Goal: Find specific page/section: Find specific page/section

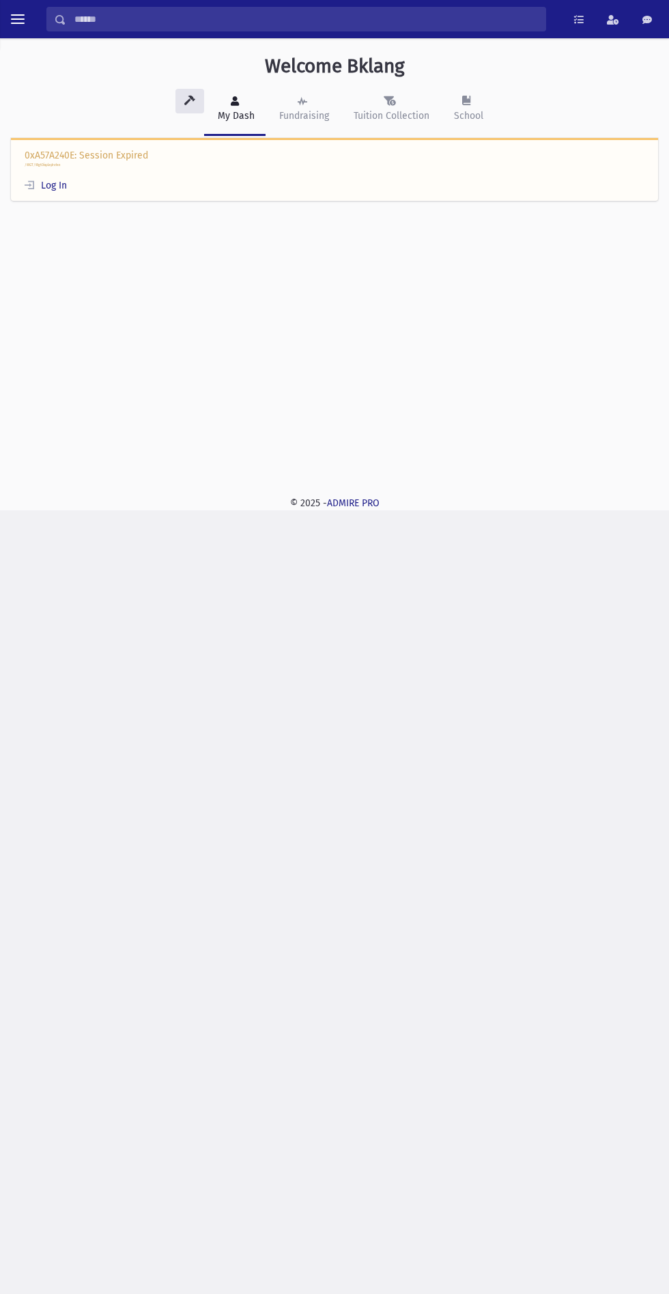
click at [59, 185] on link "Log In" at bounding box center [46, 186] width 42 height 12
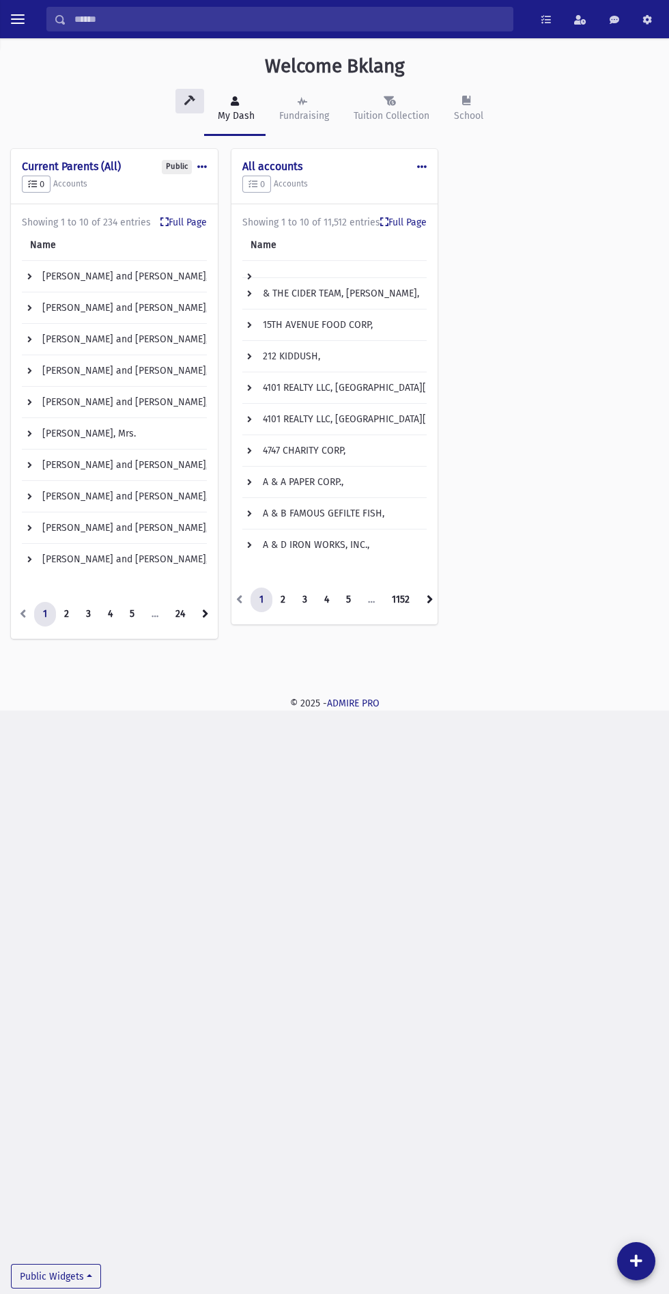
click at [133, 19] on input "Search" at bounding box center [289, 19] width 447 height 25
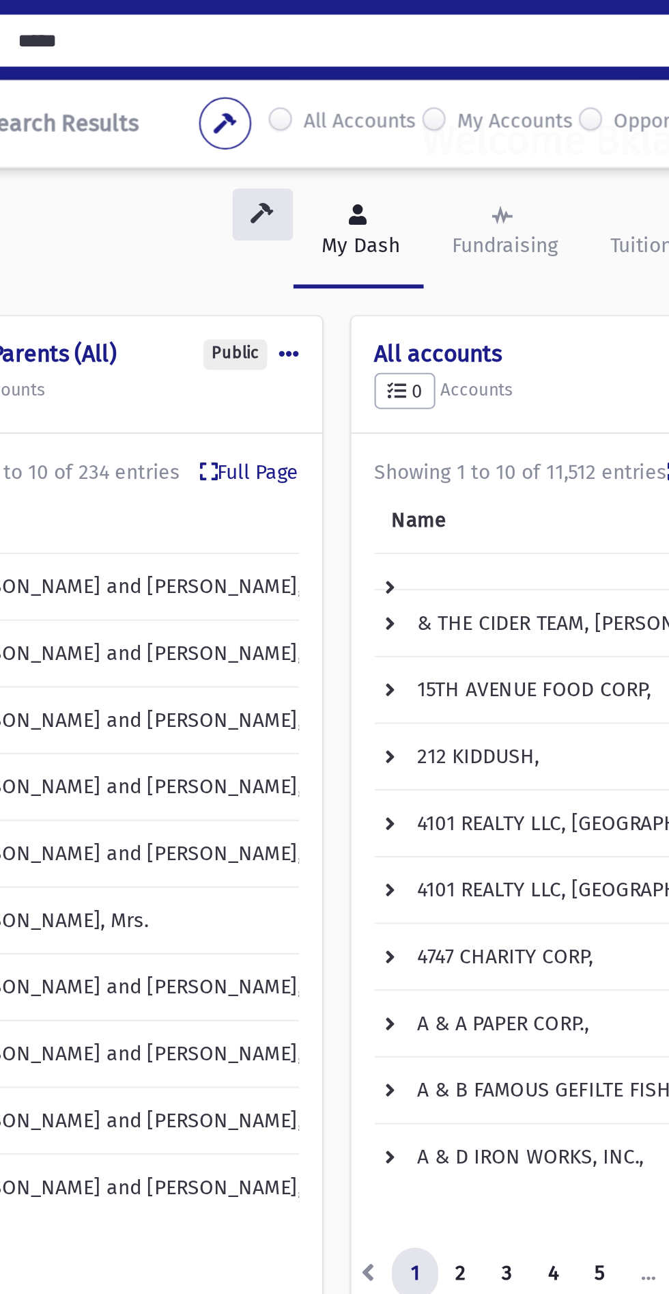
type input "*****"
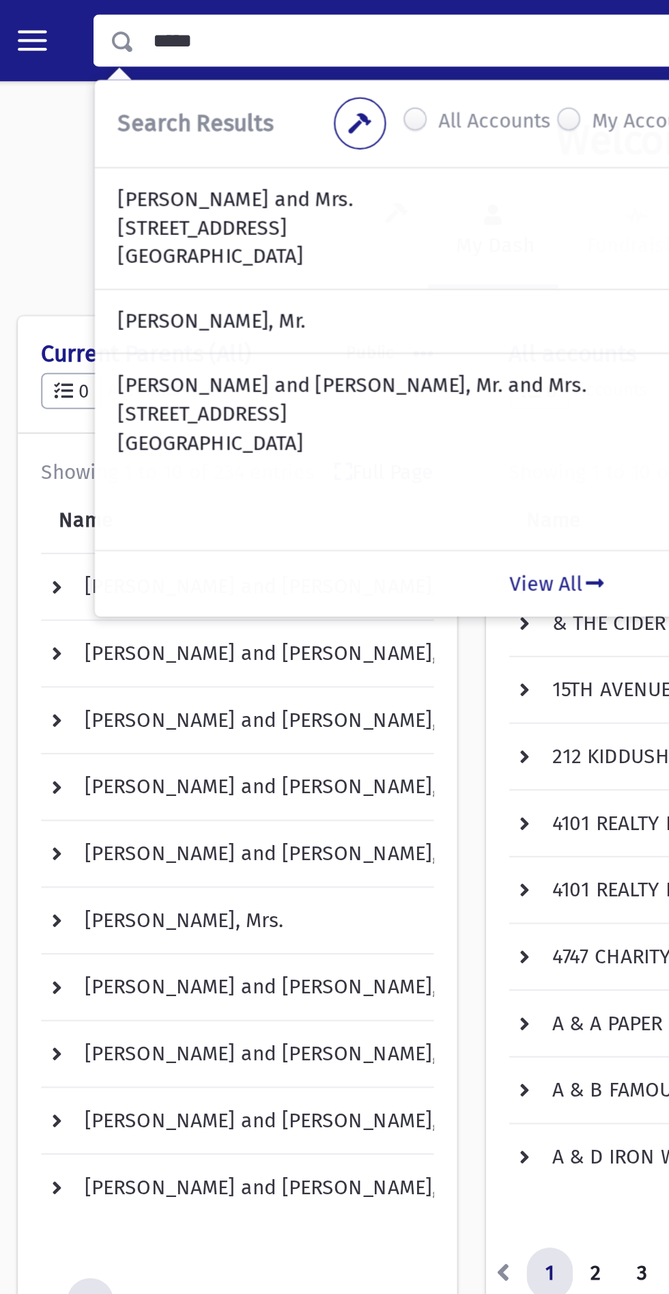
click at [80, 96] on p "[PERSON_NAME] and Mrs." at bounding box center [265, 94] width 415 height 14
